Goal: Information Seeking & Learning: Learn about a topic

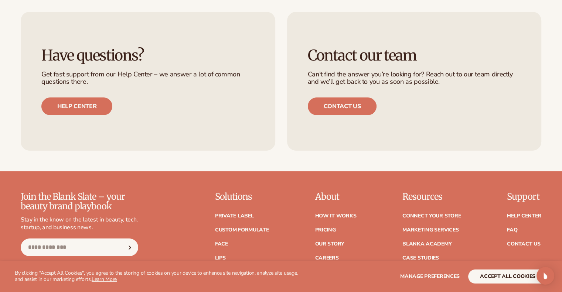
scroll to position [2978, 0]
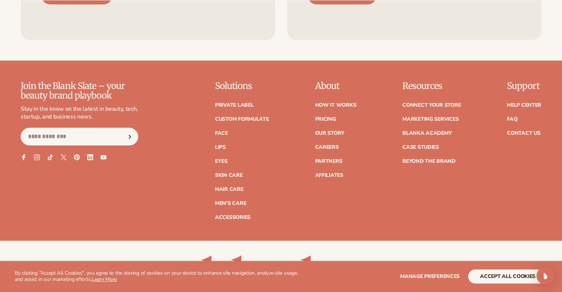
click at [329, 85] on p "About" at bounding box center [335, 86] width 41 height 10
click at [327, 134] on link "Our Story" at bounding box center [329, 133] width 29 height 5
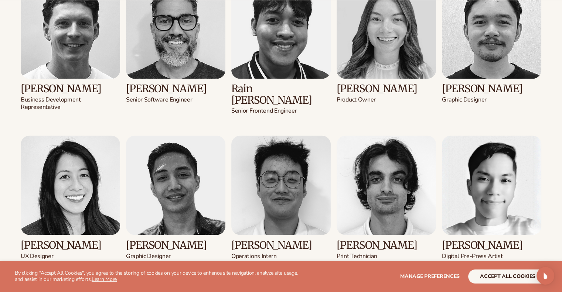
scroll to position [1256, 0]
